Goal: Information Seeking & Learning: Learn about a topic

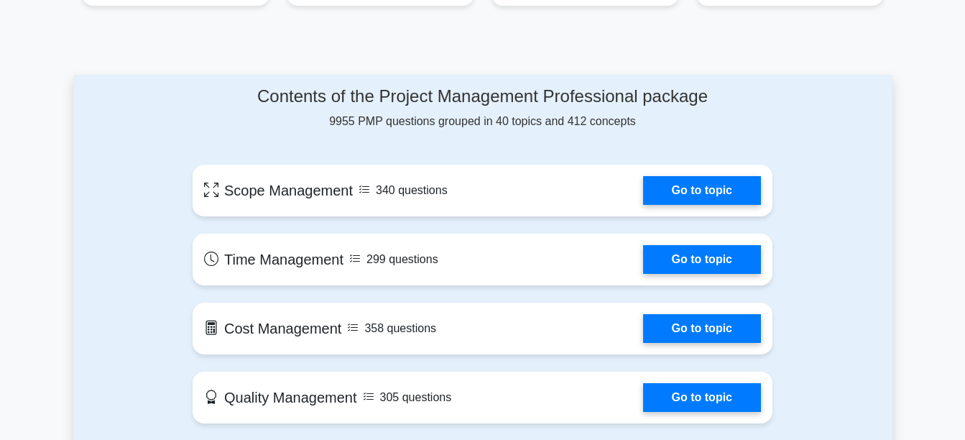
scroll to position [632, 0]
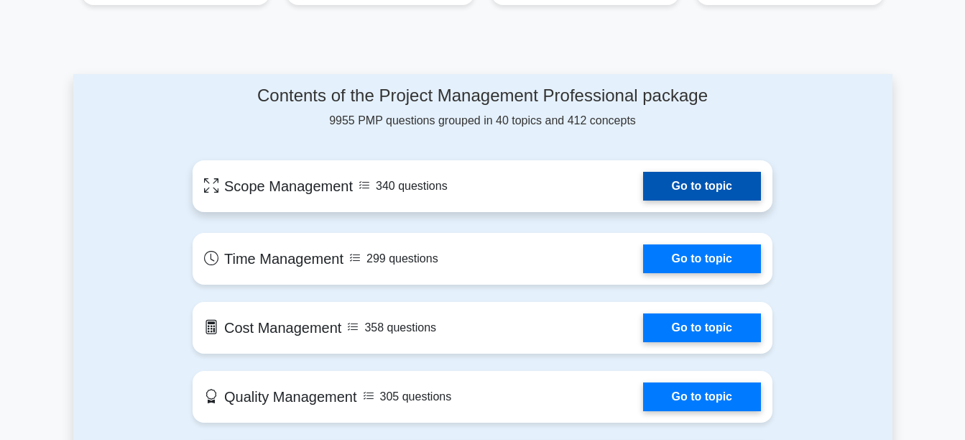
click at [712, 174] on link "Go to topic" at bounding box center [702, 186] width 118 height 29
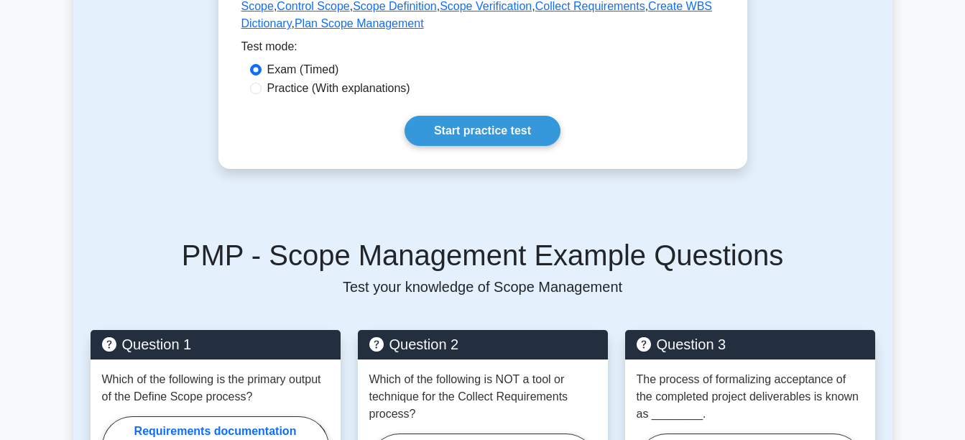
scroll to position [460, 0]
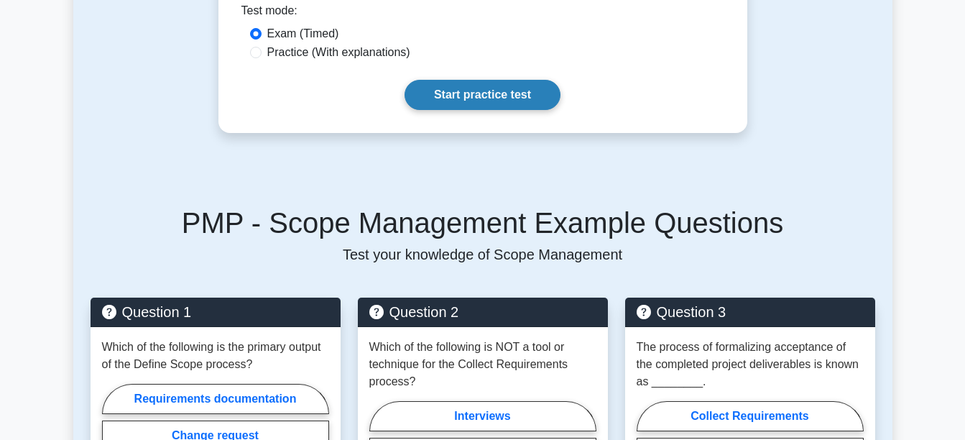
click at [487, 81] on link "Start practice test" at bounding box center [483, 95] width 156 height 30
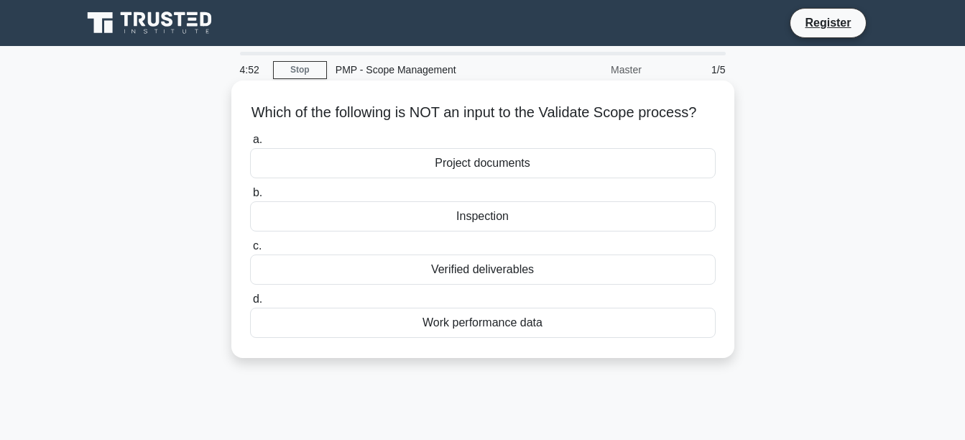
click at [463, 231] on div "Inspection" at bounding box center [483, 216] width 466 height 30
click at [250, 198] on input "b. Inspection" at bounding box center [250, 192] width 0 height 9
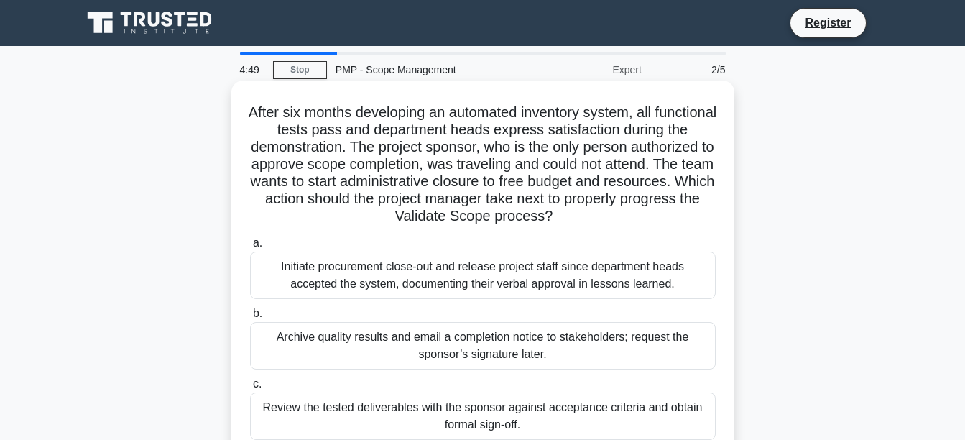
click at [447, 290] on div "Initiate procurement close-out and release project staff since department heads…" at bounding box center [483, 274] width 466 height 47
click at [250, 248] on input "a. Initiate procurement close-out and release project staff since department he…" at bounding box center [250, 243] width 0 height 9
